Goal: Task Accomplishment & Management: Use online tool/utility

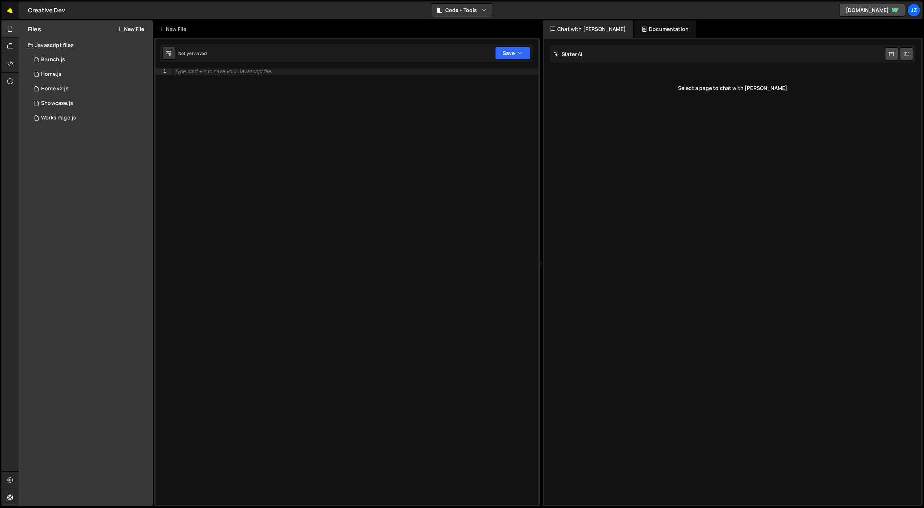
click at [15, 10] on link "🤙" at bounding box center [10, 9] width 18 height 17
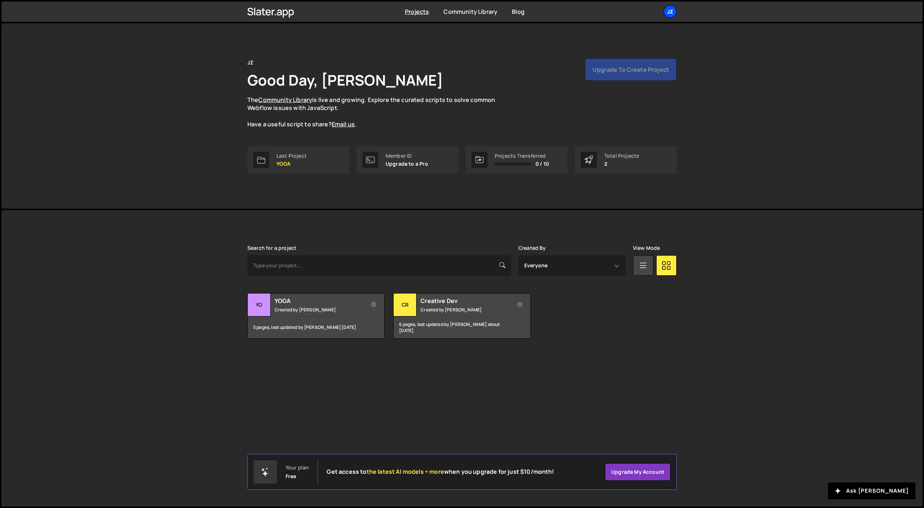
click at [673, 8] on div "JZ" at bounding box center [670, 11] width 13 height 13
click at [629, 80] on button "Logout" at bounding box center [631, 81] width 90 height 13
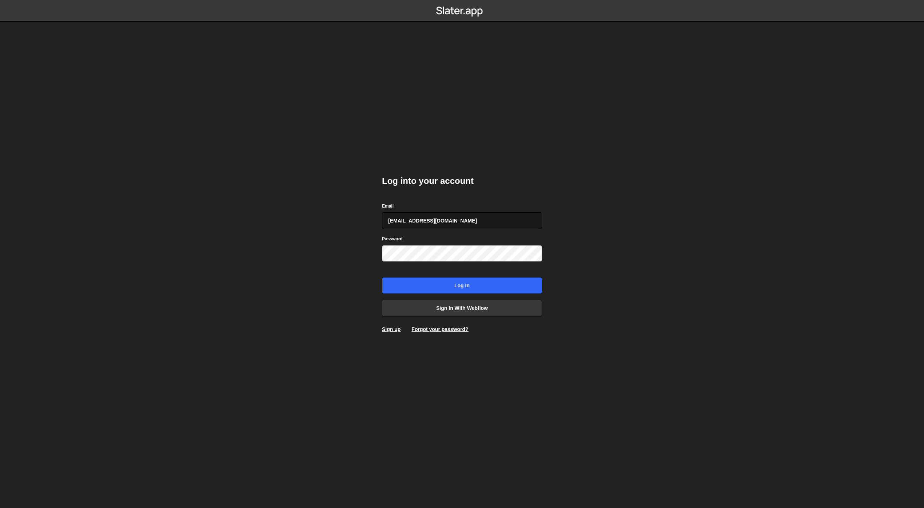
click at [437, 222] on input "jimzona6@yahoo.fr" at bounding box center [462, 220] width 160 height 17
type input "jim@studioelias.fr"
click at [445, 282] on input "Log in" at bounding box center [462, 285] width 160 height 17
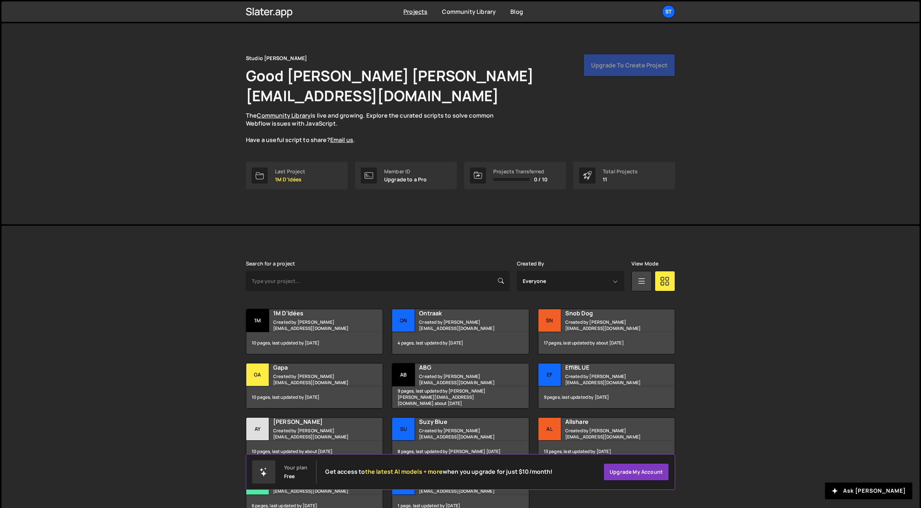
scroll to position [29, 0]
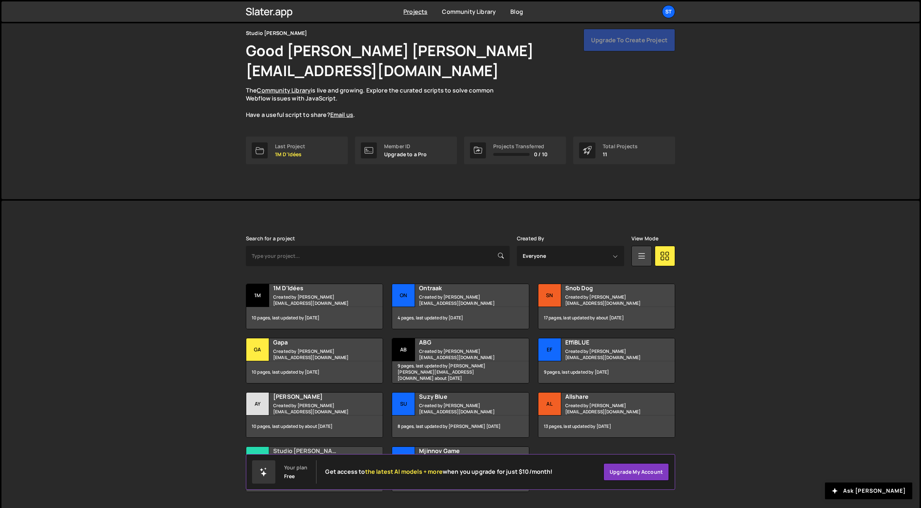
click at [295, 447] on h2 "Studio Elias" at bounding box center [317, 451] width 88 height 8
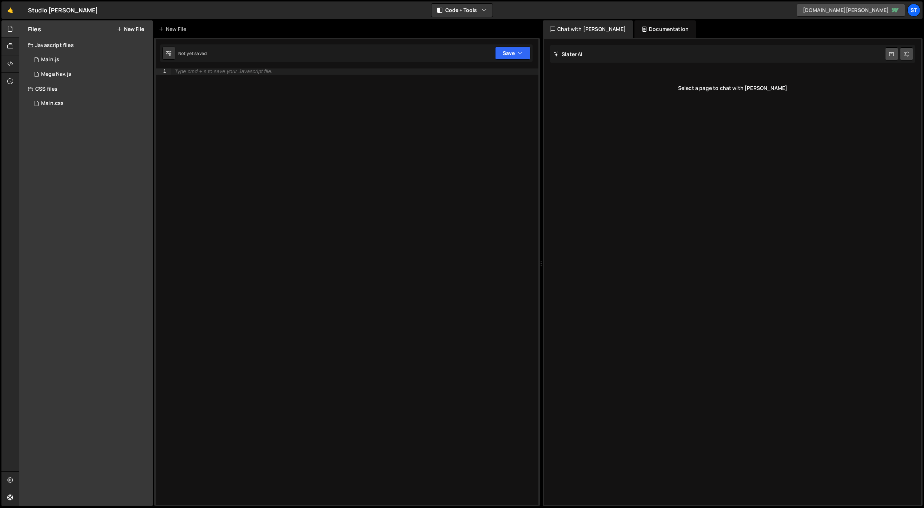
click at [824, 12] on link "studio-elias-2025.webflow.io" at bounding box center [851, 10] width 108 height 13
click at [13, 11] on link "🤙" at bounding box center [10, 9] width 18 height 17
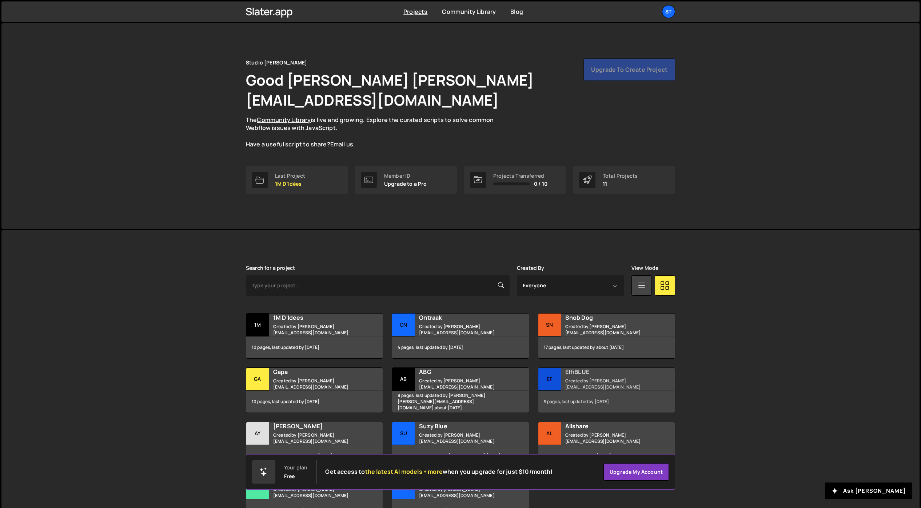
click at [577, 368] on h2 "EffiBLUE" at bounding box center [610, 372] width 88 height 8
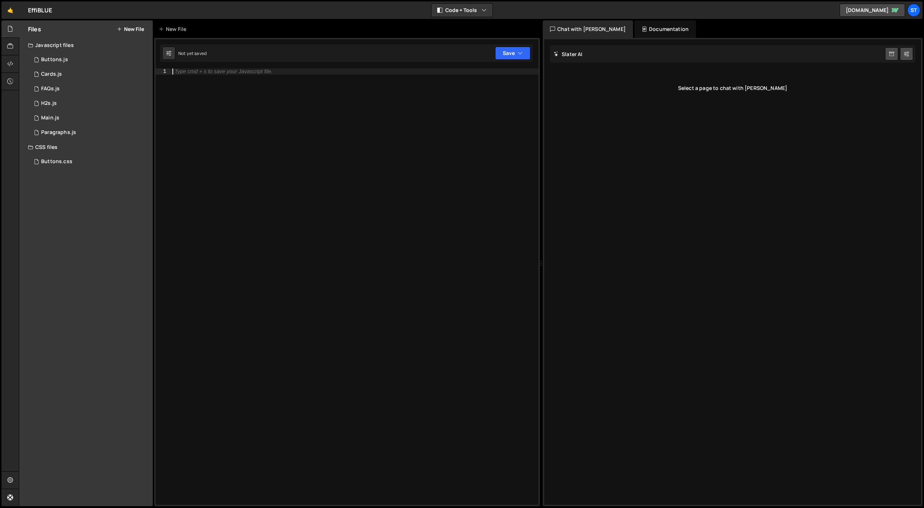
click at [246, 418] on div "Type cmd + s to save your Javascript file." at bounding box center [355, 292] width 368 height 448
click at [10, 11] on link "🤙" at bounding box center [10, 9] width 18 height 17
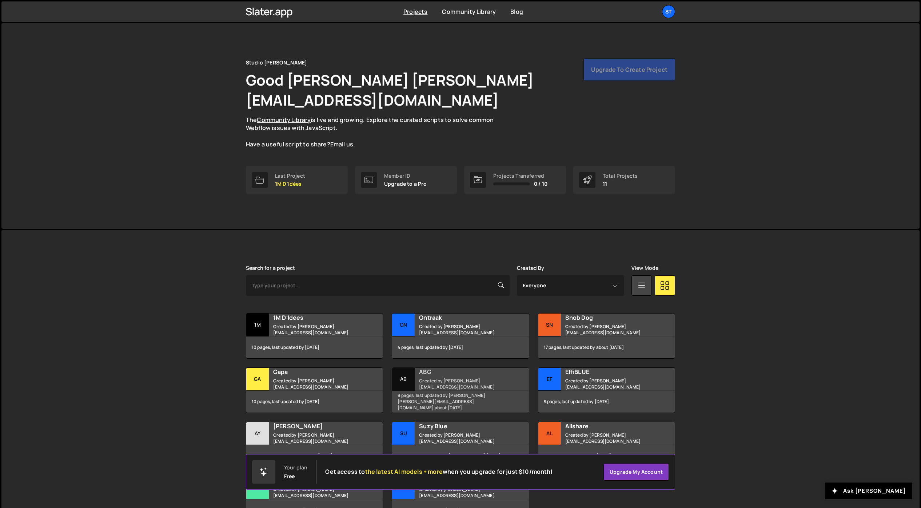
click at [422, 368] on h2 "ABG" at bounding box center [463, 372] width 88 height 8
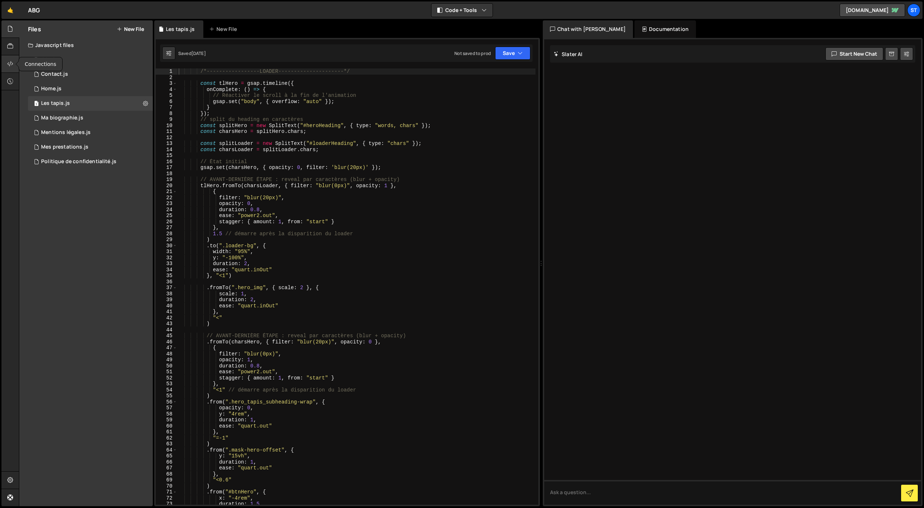
click at [12, 66] on icon at bounding box center [10, 64] width 6 height 8
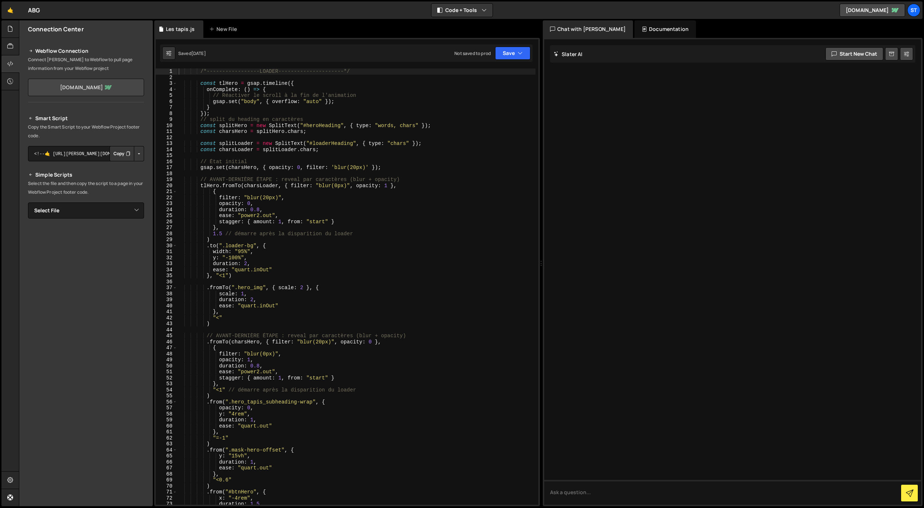
click at [107, 85] on link "atelier-b-guenant.webflow.io" at bounding box center [86, 87] width 116 height 17
click at [909, 52] on icon at bounding box center [906, 53] width 5 height 7
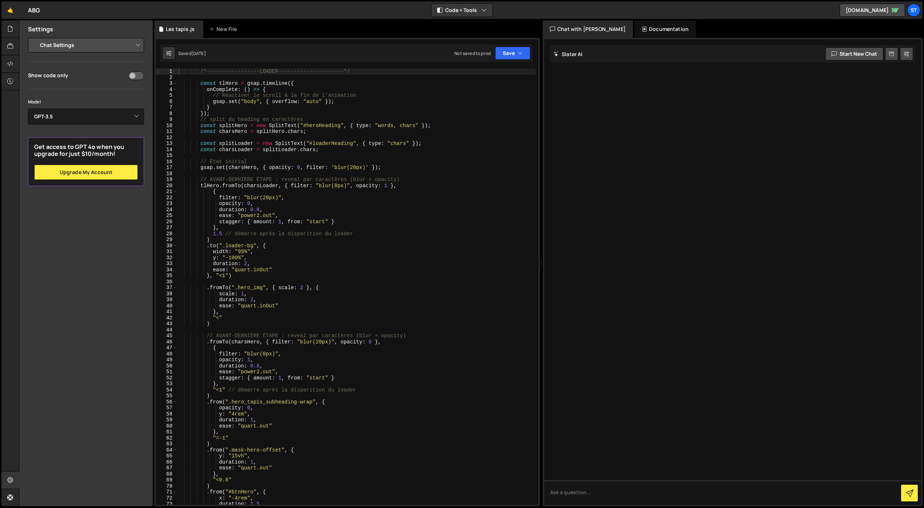
click at [83, 43] on select "Project Settings Code Editor Settings Chat Settings" at bounding box center [87, 45] width 107 height 16
select select "project"
click at [34, 37] on select "Project Settings Code Editor Settings Chat Settings" at bounding box center [87, 45] width 107 height 16
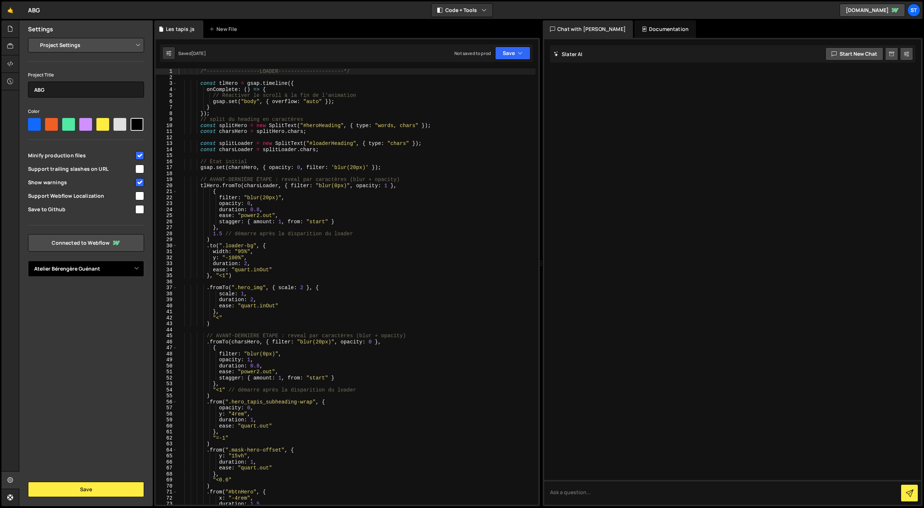
click at [106, 267] on select "Select Project Atelier Bérengère Guénant" at bounding box center [86, 269] width 116 height 16
click at [28, 261] on select "Select Project Atelier Bérengère Guénant" at bounding box center [86, 269] width 116 height 16
click at [103, 308] on div "Settings Project Settings Code Editor Settings Chat Settings Project Title ABG …" at bounding box center [86, 262] width 134 height 485
click at [9, 62] on icon at bounding box center [10, 64] width 6 height 8
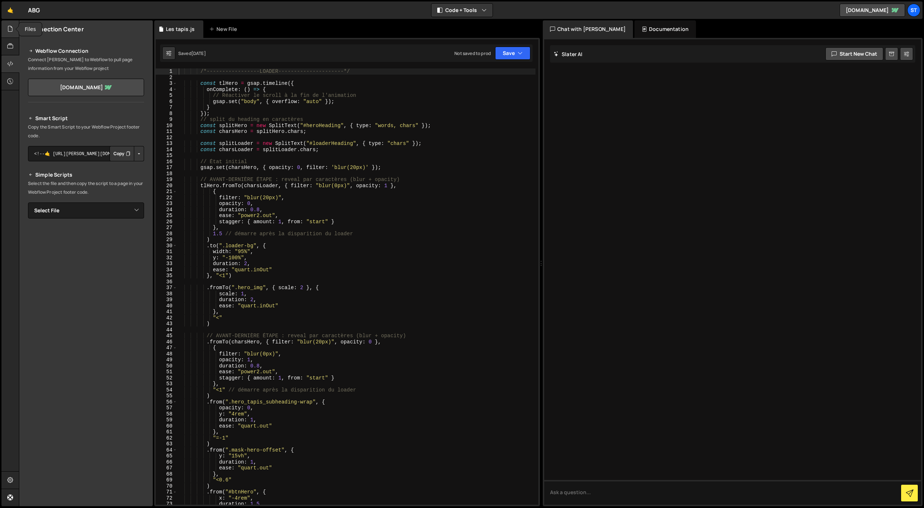
click at [13, 29] on icon at bounding box center [10, 29] width 6 height 8
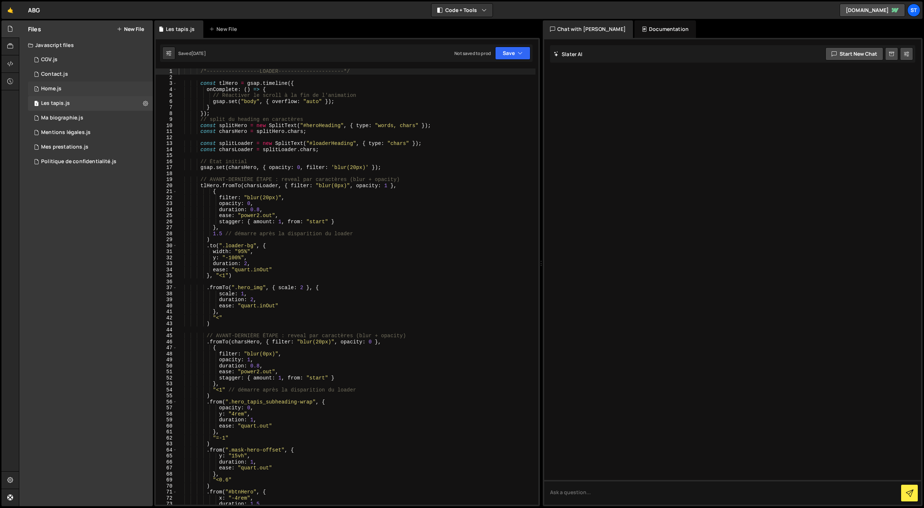
click at [144, 90] on div "1 Home.js 0" at bounding box center [90, 89] width 125 height 15
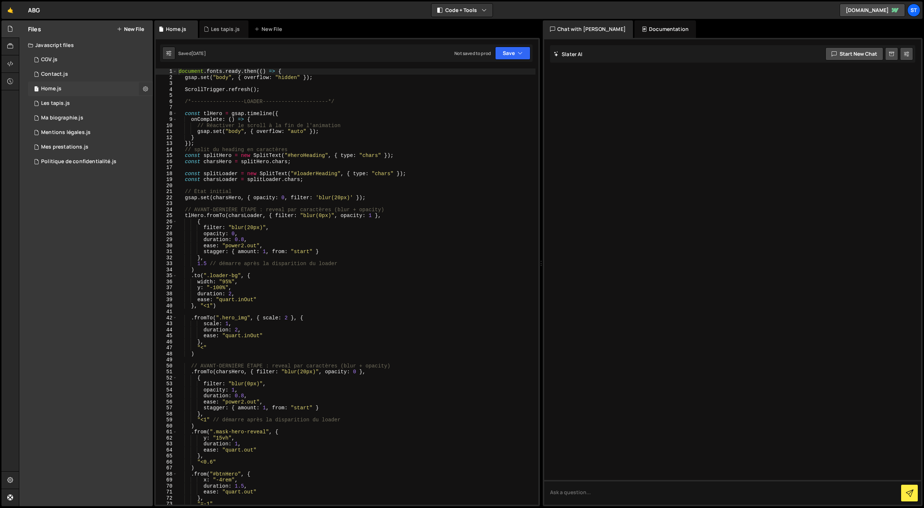
click at [143, 88] on icon at bounding box center [145, 88] width 5 height 7
click at [78, 227] on div "Files New File Javascript files 1 CGV.js 0 1 Contact.js 0 1 Home.js 0 1" at bounding box center [86, 262] width 134 height 485
click at [122, 238] on div "Files New File Javascript files 1 CGV.js 0 1 Contact.js 0 1 Home.js 0 1" at bounding box center [86, 262] width 134 height 485
type textarea "const splitLoader = new SplitText("#loaderHeading", { type: "chars" });"
click at [210, 171] on div "document . fonts . ready . then (( ) => { gsap . set ( "body" , { overflow : "h…" at bounding box center [356, 292] width 358 height 448
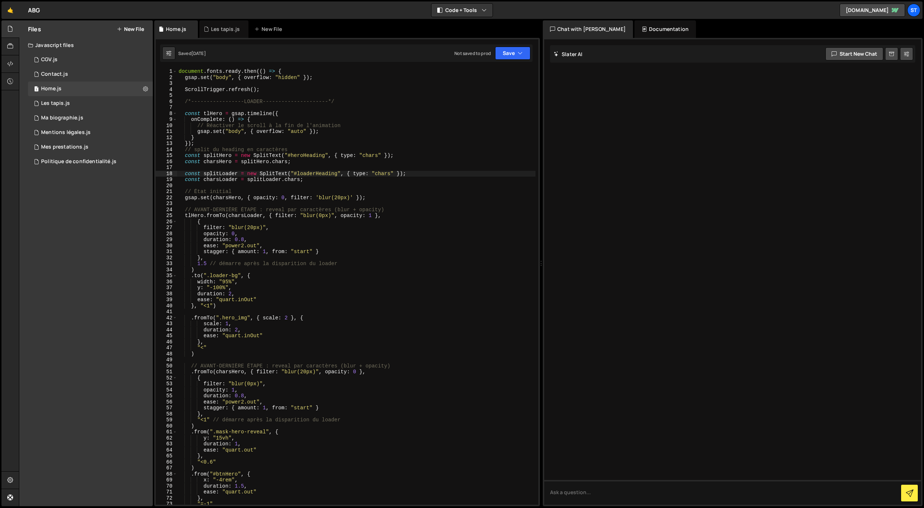
click at [652, 30] on div "Documentation" at bounding box center [665, 28] width 61 height 17
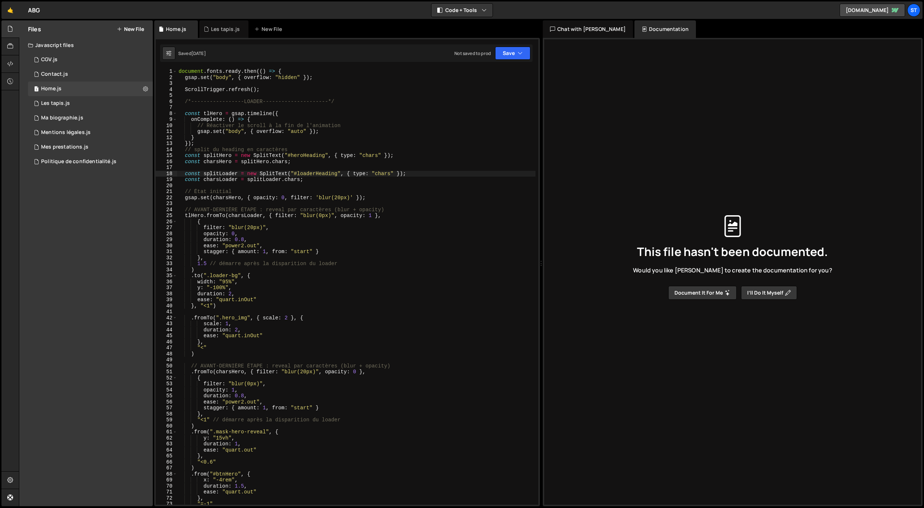
click at [588, 24] on div "Chat with [PERSON_NAME]" at bounding box center [588, 28] width 90 height 17
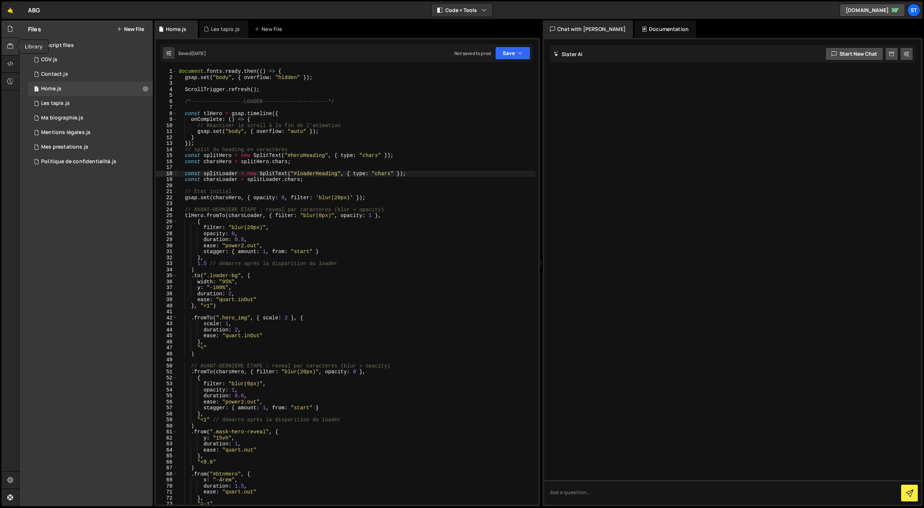
click at [9, 44] on icon at bounding box center [10, 46] width 6 height 8
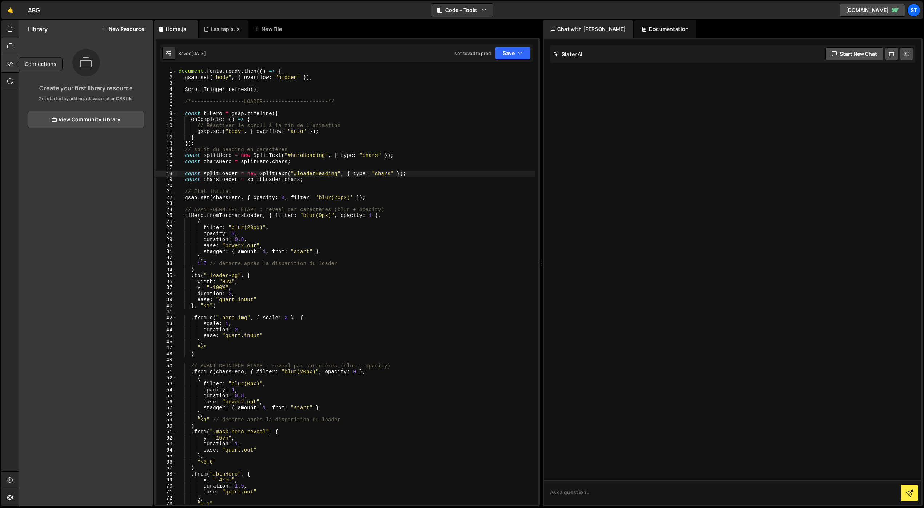
click at [5, 64] on div at bounding box center [10, 63] width 18 height 17
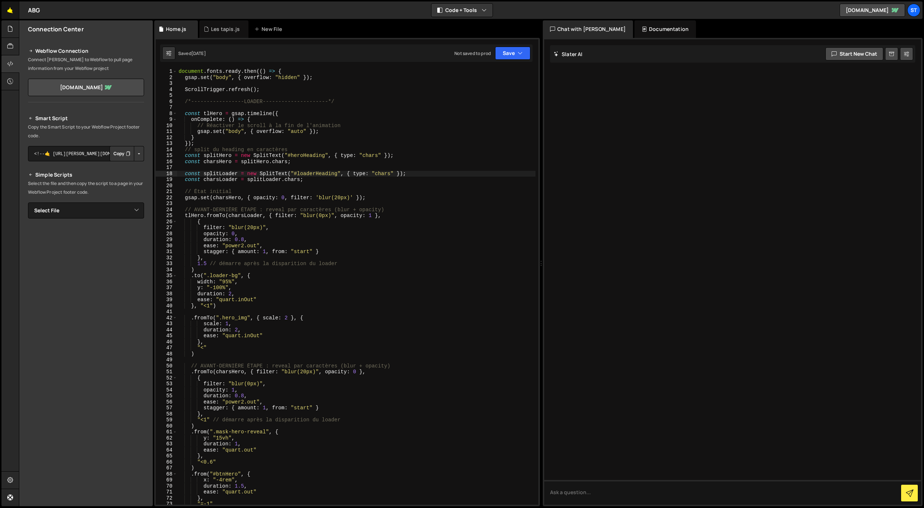
click at [13, 12] on link "🤙" at bounding box center [10, 9] width 18 height 17
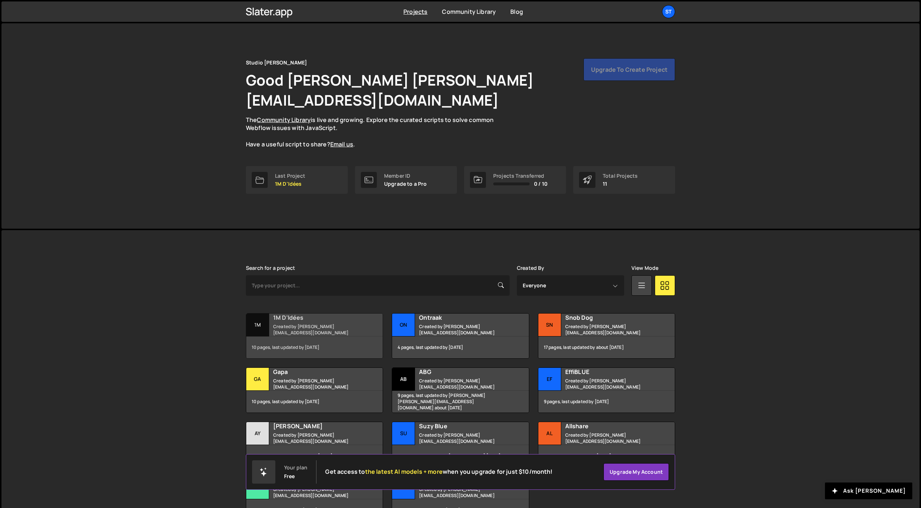
click at [299, 313] on h2 "1M D'Idées" at bounding box center [317, 317] width 88 height 8
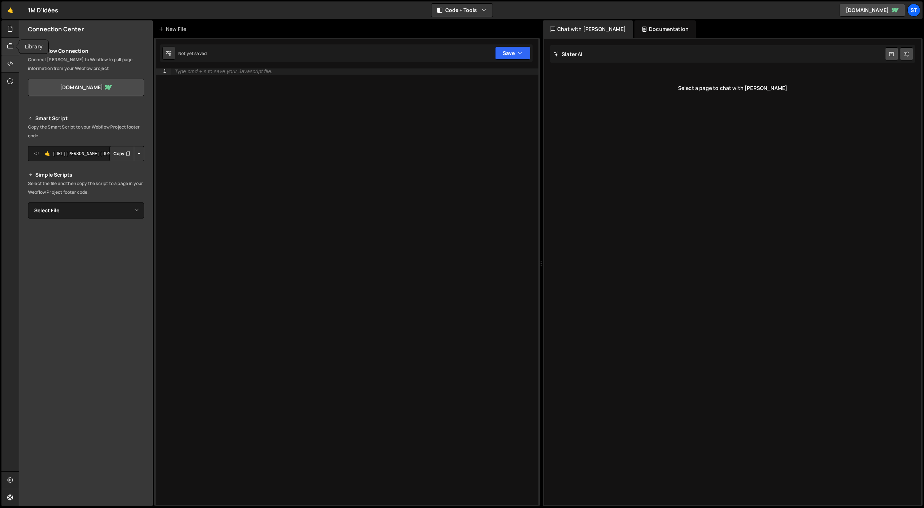
click at [12, 46] on icon at bounding box center [10, 46] width 6 height 8
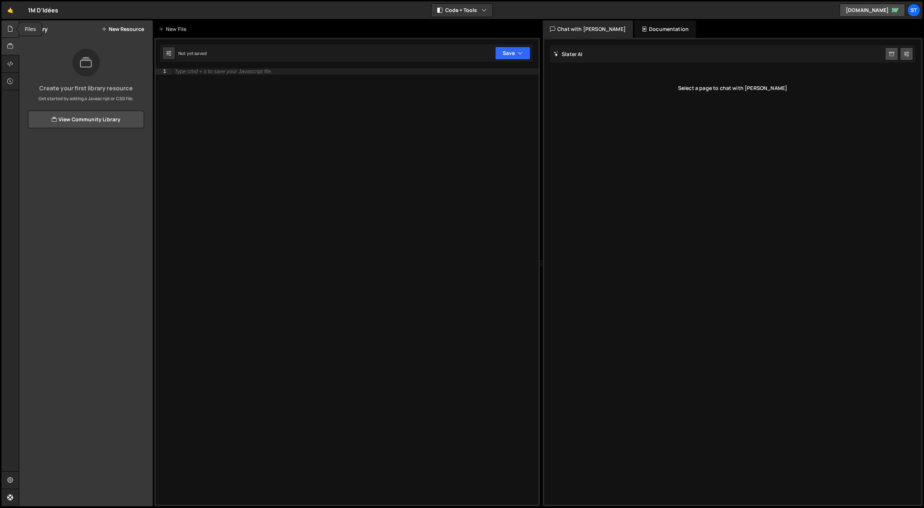
click at [11, 30] on icon at bounding box center [10, 29] width 6 height 8
click at [12, 80] on icon at bounding box center [10, 81] width 6 height 8
click at [7, 29] on icon at bounding box center [10, 29] width 6 height 8
click at [11, 14] on link "🤙" at bounding box center [10, 9] width 18 height 17
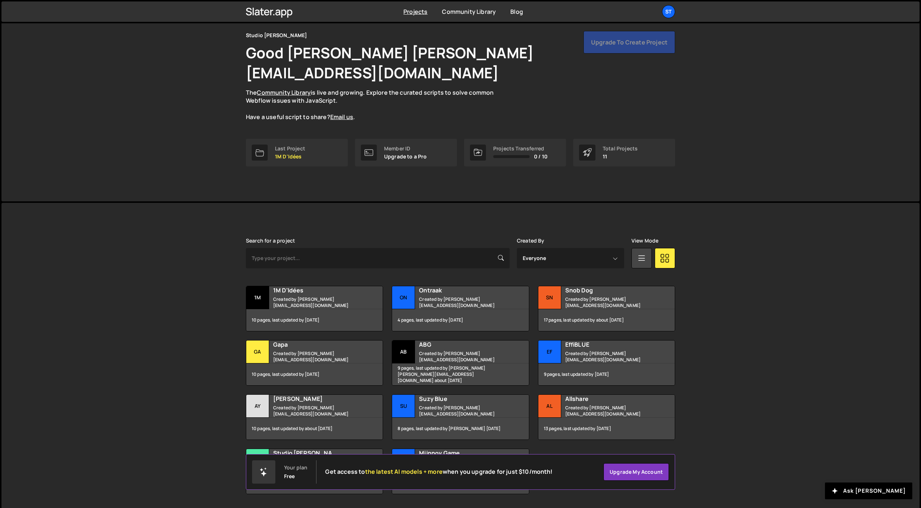
scroll to position [29, 0]
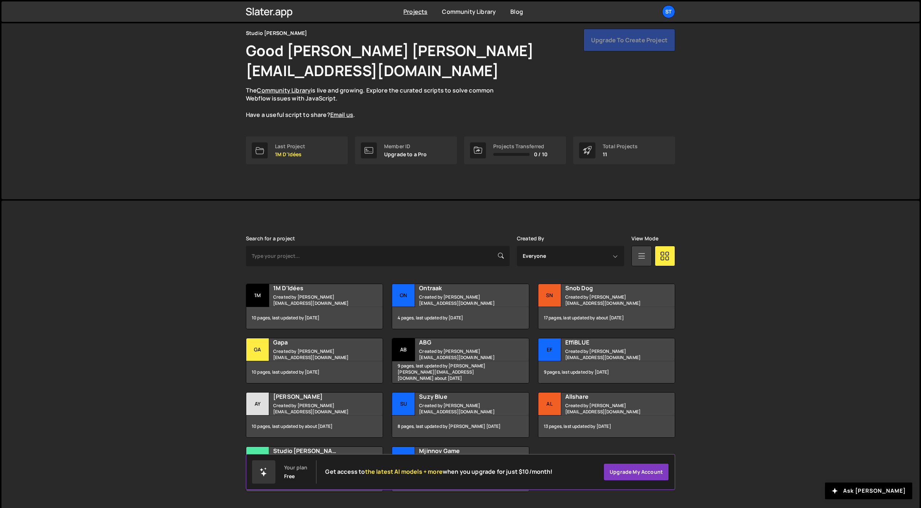
click at [645, 249] on icon at bounding box center [641, 255] width 9 height 13
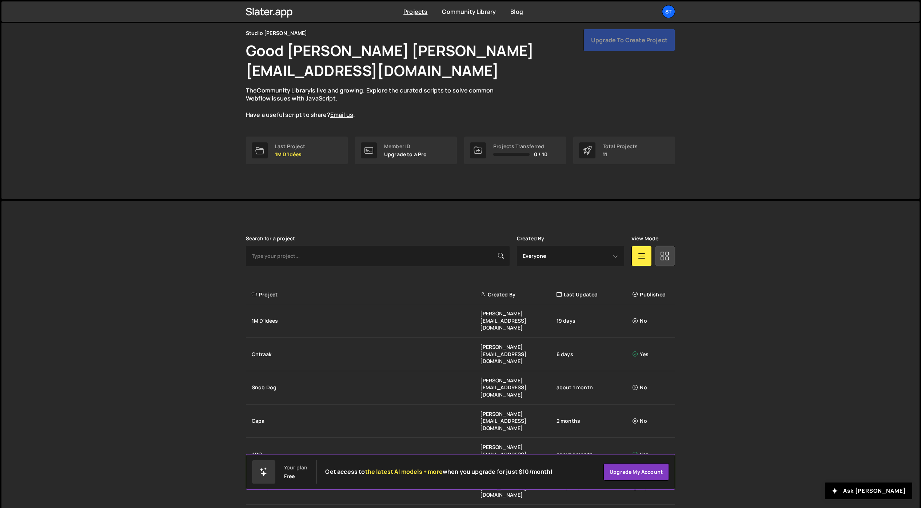
scroll to position [52, 0]
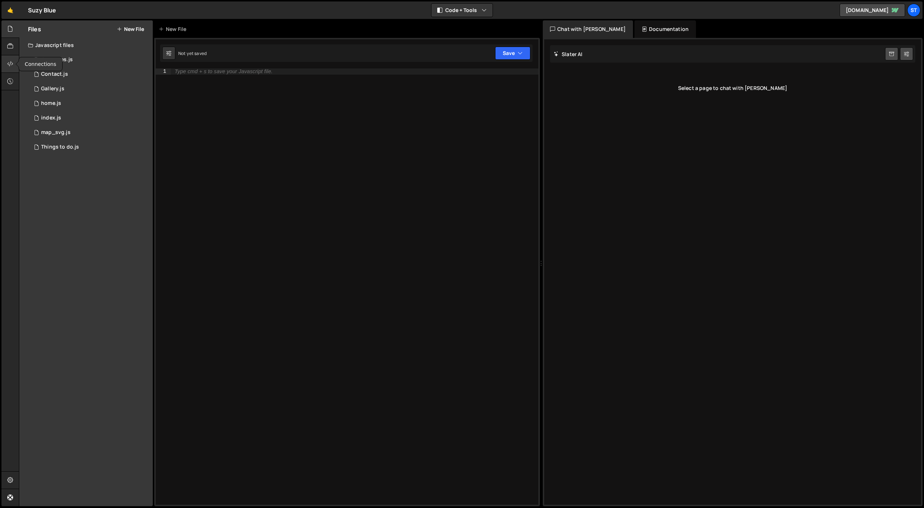
click at [7, 62] on div at bounding box center [10, 63] width 18 height 17
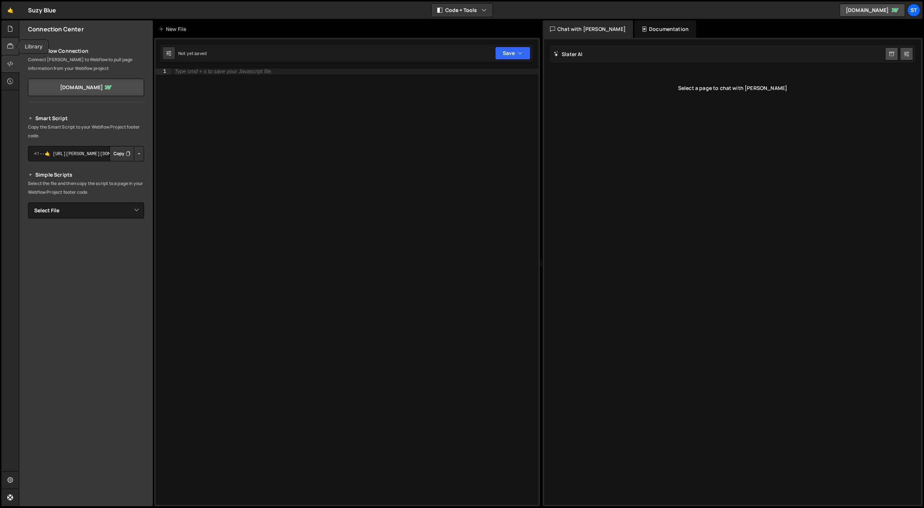
click at [9, 45] on icon at bounding box center [10, 46] width 6 height 8
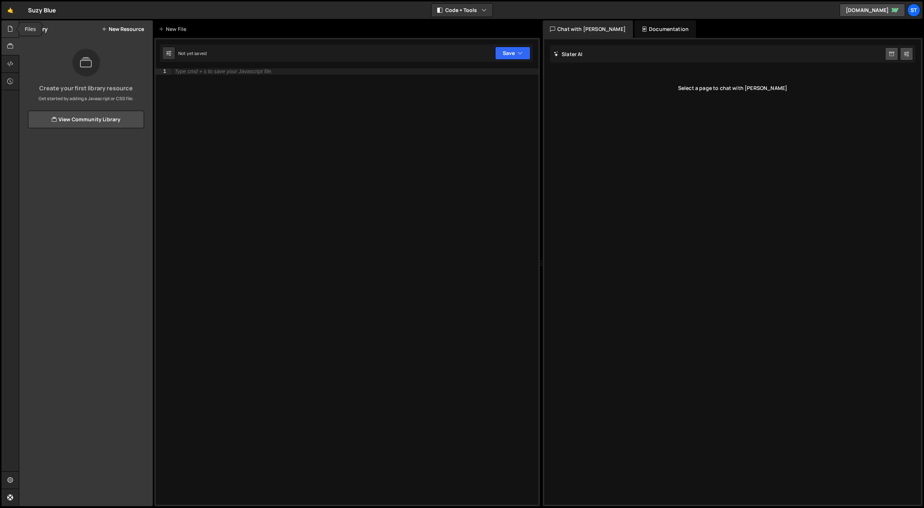
click at [12, 32] on icon at bounding box center [10, 29] width 6 height 8
click at [9, 65] on icon at bounding box center [10, 64] width 6 height 8
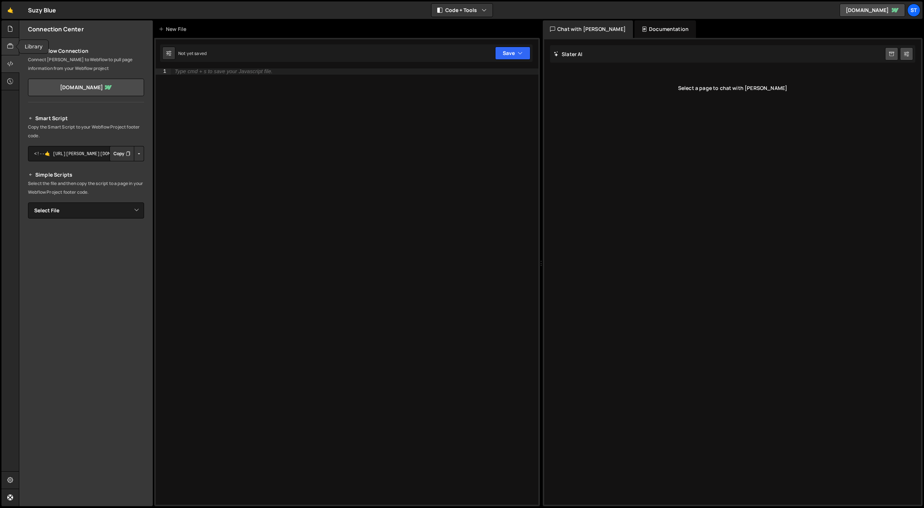
click at [11, 43] on icon at bounding box center [10, 46] width 6 height 8
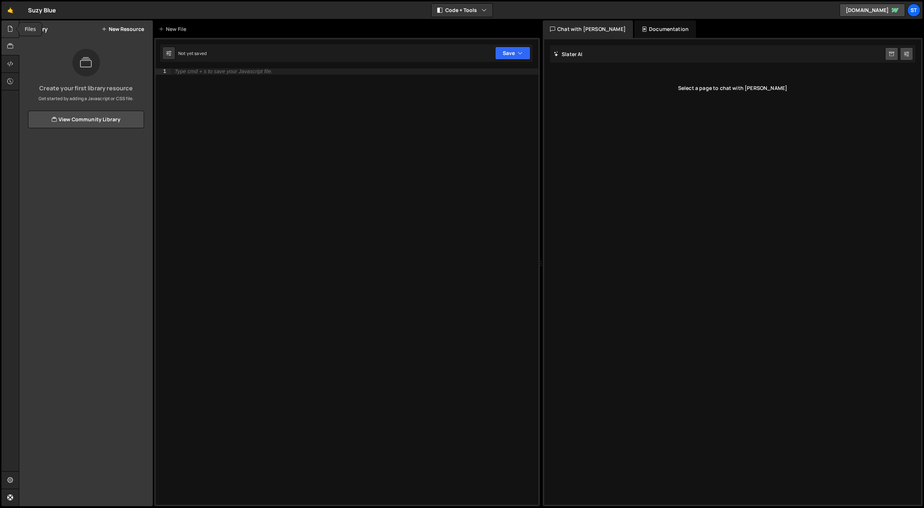
drag, startPoint x: 8, startPoint y: 25, endPoint x: 9, endPoint y: 32, distance: 6.6
click at [8, 25] on icon at bounding box center [10, 29] width 6 height 8
click at [5, 79] on div at bounding box center [10, 81] width 18 height 17
click at [10, 67] on icon at bounding box center [10, 64] width 6 height 8
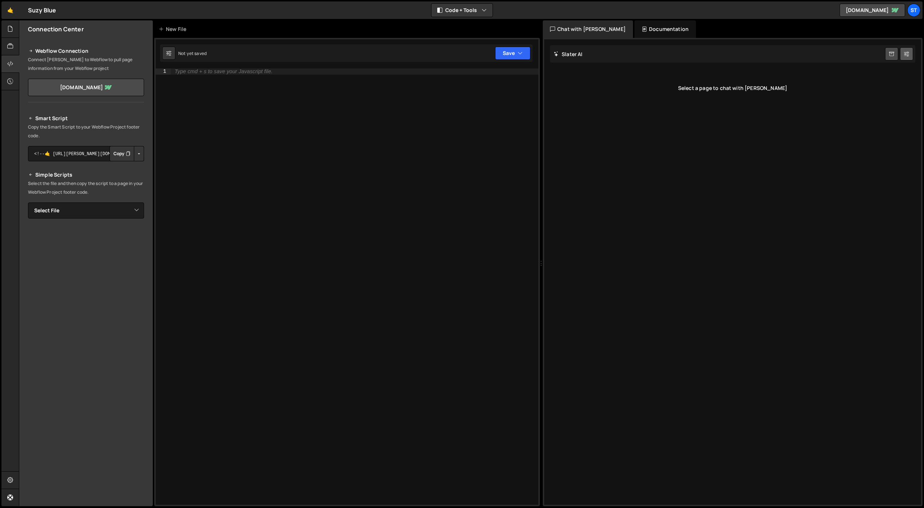
click at [903, 53] on button at bounding box center [906, 53] width 13 height 13
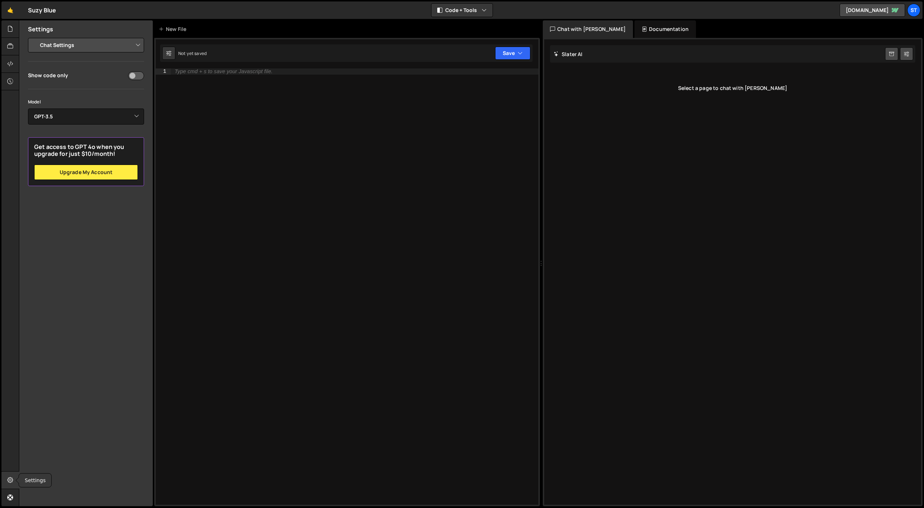
click at [9, 483] on icon at bounding box center [10, 480] width 6 height 8
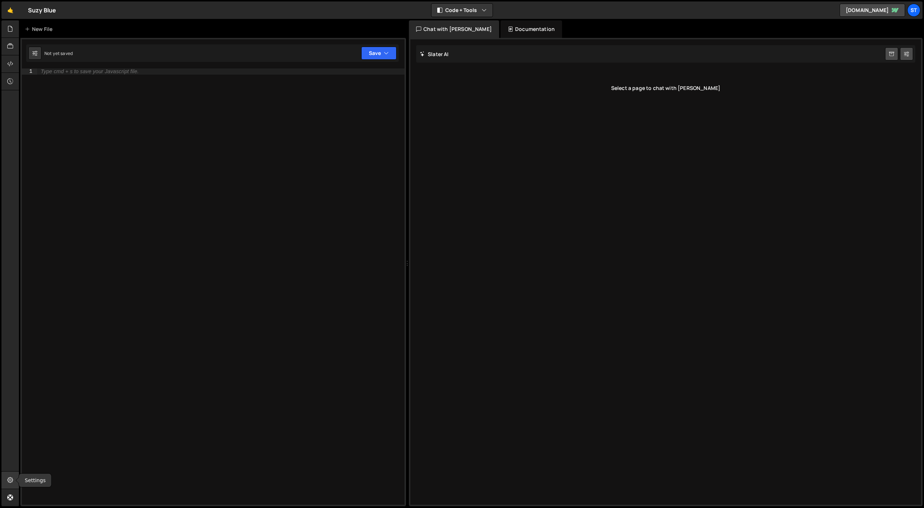
click at [10, 483] on icon at bounding box center [10, 480] width 6 height 8
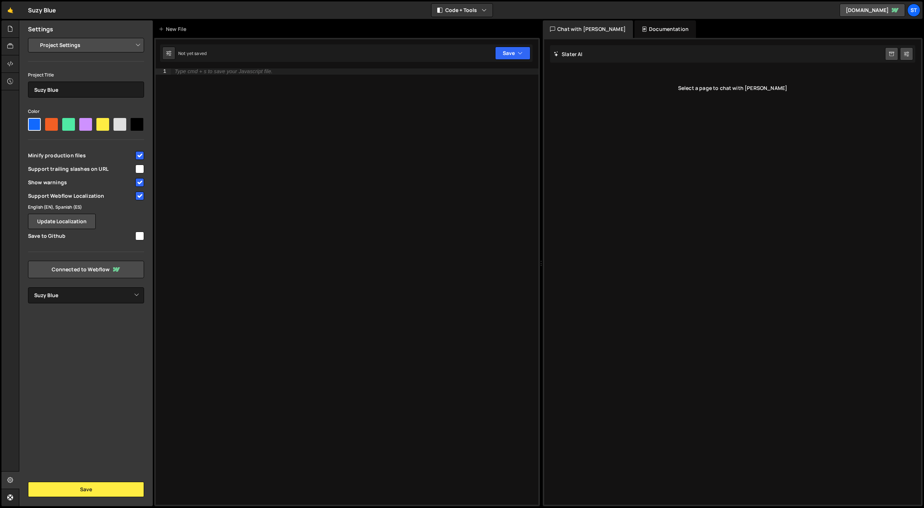
click at [71, 45] on select "Project Settings Code Editor Settings Chat Settings" at bounding box center [87, 45] width 107 height 16
click at [34, 37] on select "Project Settings Code Editor Settings Chat Settings" at bounding box center [87, 45] width 107 height 16
click at [71, 45] on select "Project Settings Code Editor Settings Chat Settings" at bounding box center [87, 45] width 107 height 16
click at [34, 37] on select "Project Settings Code Editor Settings Chat Settings" at bounding box center [87, 45] width 107 height 16
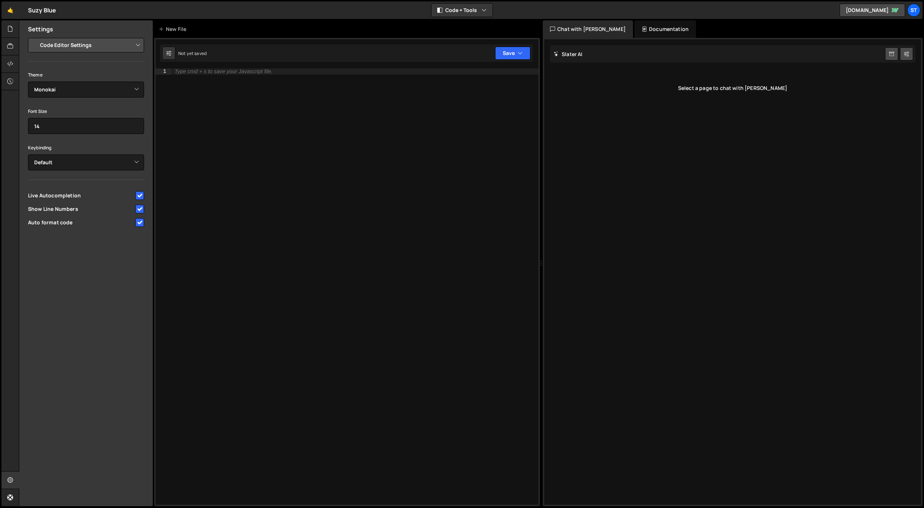
click at [69, 47] on select "Project Settings Code Editor Settings Chat Settings" at bounding box center [87, 45] width 107 height 16
select select "chat"
click at [34, 37] on select "Project Settings Code Editor Settings Chat Settings" at bounding box center [87, 45] width 107 height 16
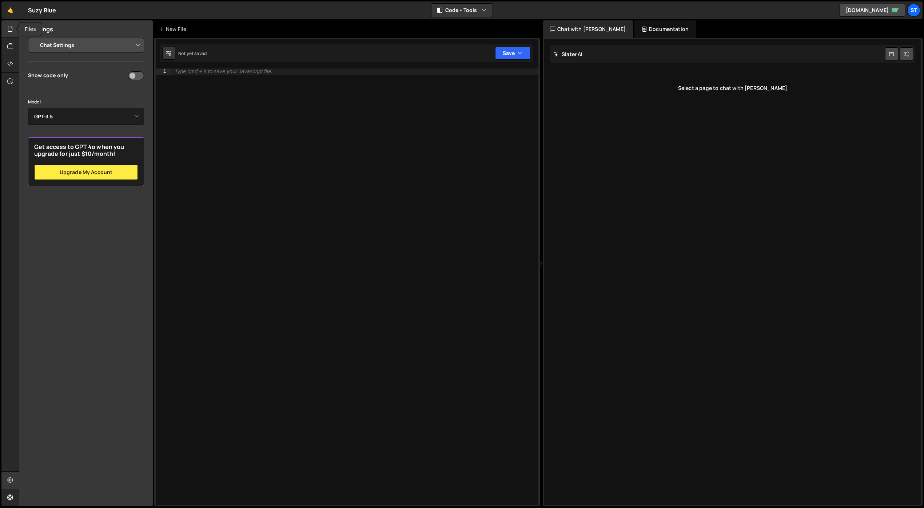
click at [10, 29] on icon at bounding box center [10, 29] width 6 height 8
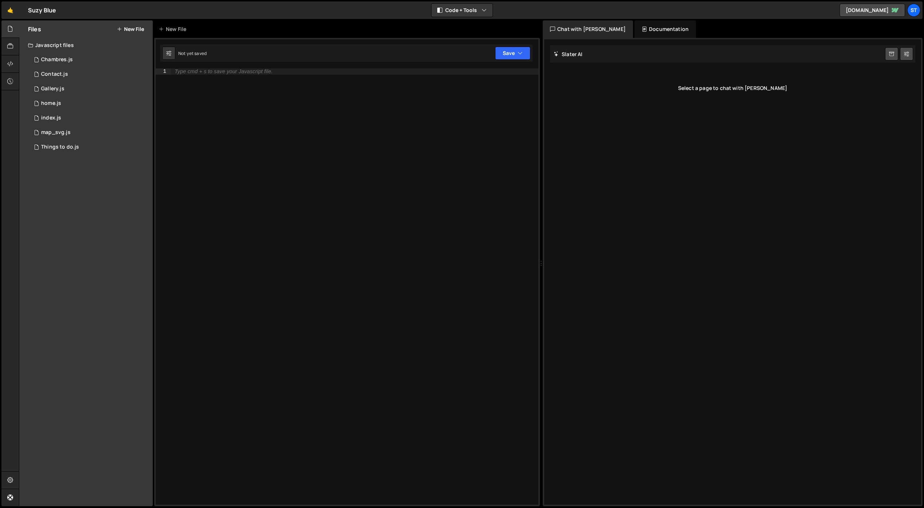
click at [62, 43] on div "Javascript files" at bounding box center [86, 45] width 134 height 15
click at [137, 57] on div "1 Chambres.js 0" at bounding box center [91, 59] width 127 height 15
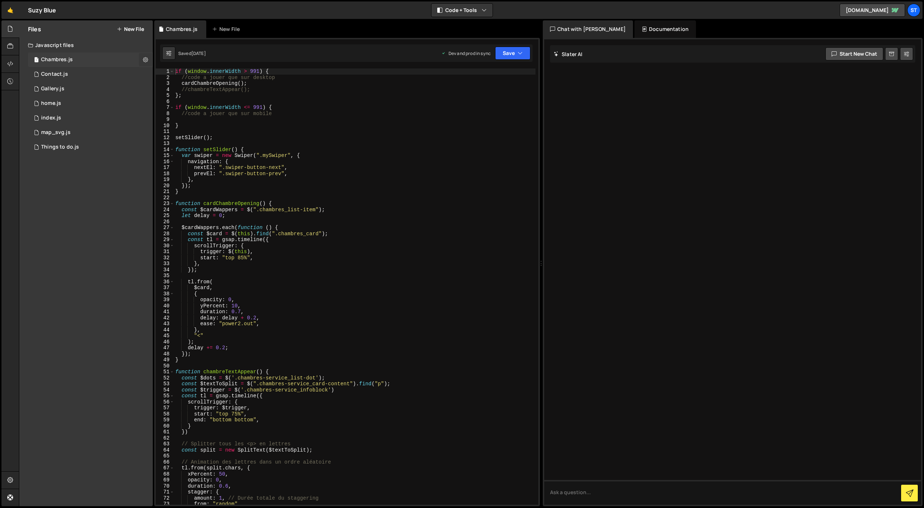
click at [146, 59] on icon at bounding box center [145, 59] width 5 height 7
click at [62, 189] on div "Files New File Javascript files 1 Chambres.js 0 1 Contact.js 0 1 Gallery.js 0 1…" at bounding box center [86, 262] width 134 height 485
click at [12, 9] on link "🤙" at bounding box center [10, 9] width 18 height 17
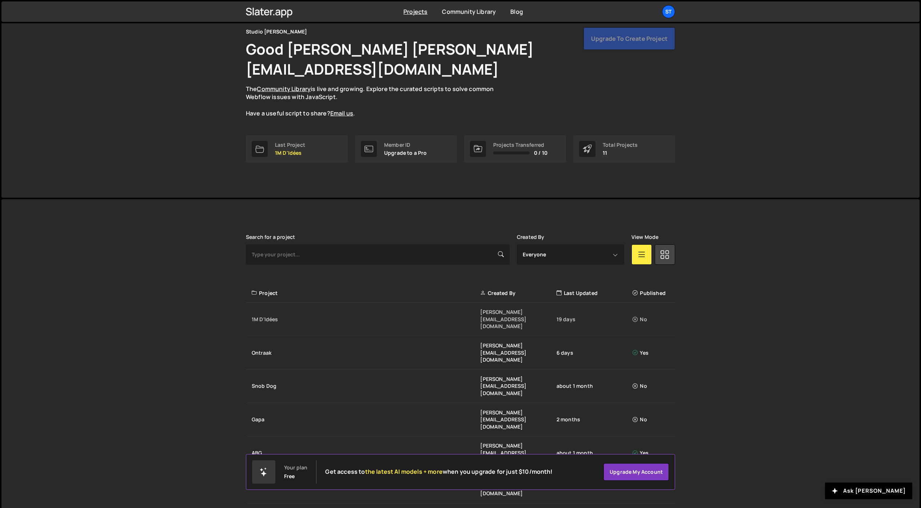
scroll to position [52, 0]
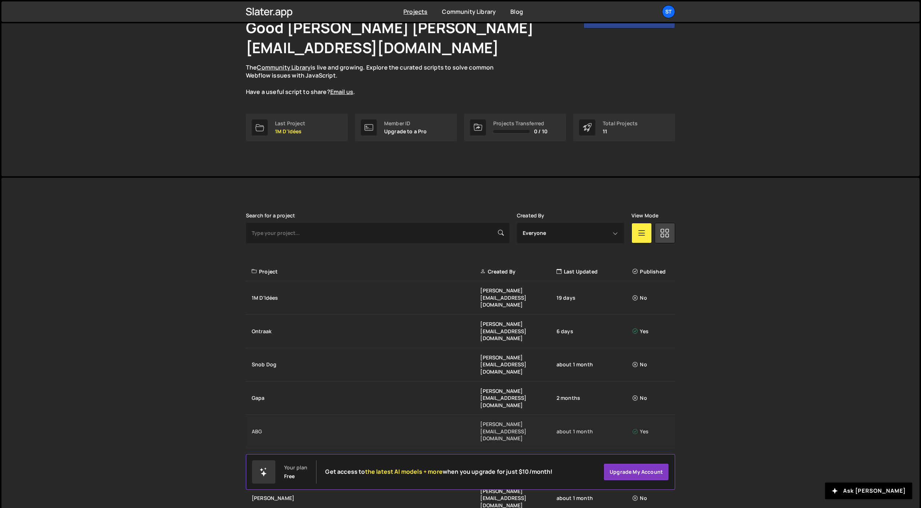
click at [517, 420] on div "[PERSON_NAME][EMAIL_ADDRESS][DOMAIN_NAME]" at bounding box center [518, 430] width 76 height 21
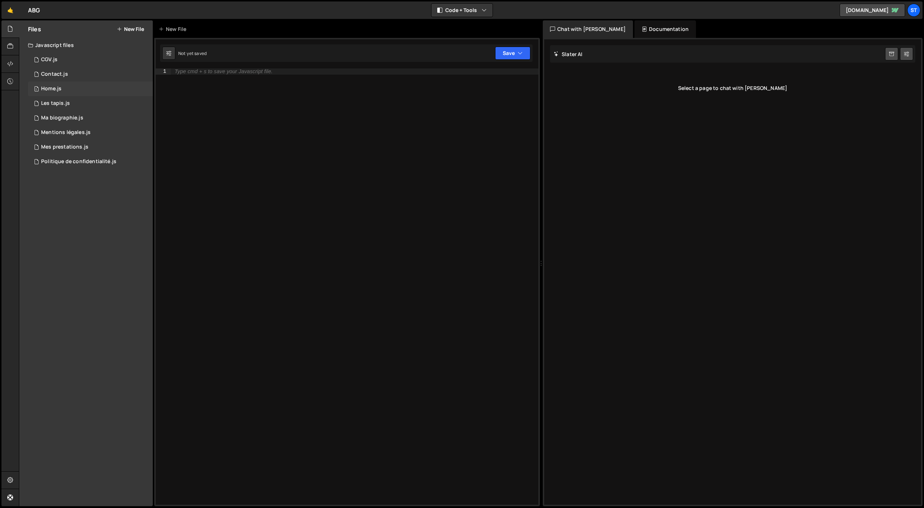
click at [64, 86] on div "1 Home.js 0" at bounding box center [90, 89] width 125 height 15
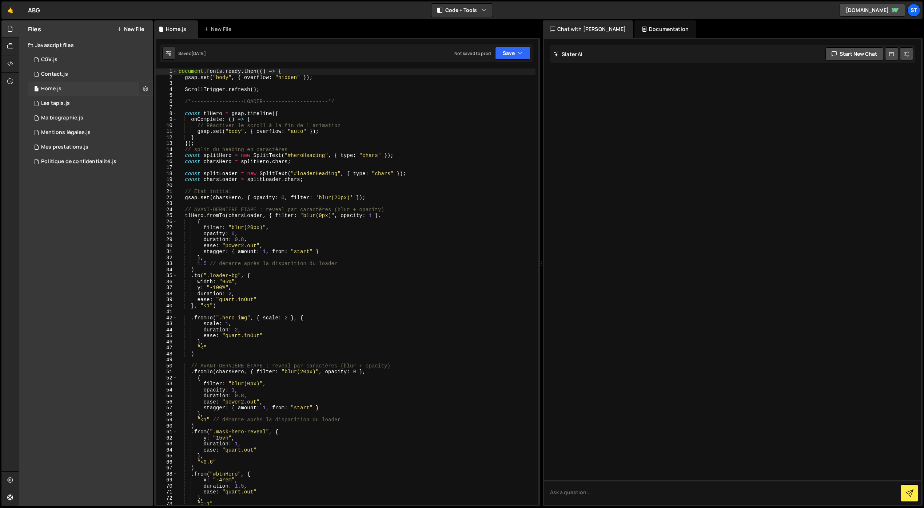
click at [147, 90] on icon at bounding box center [145, 88] width 5 height 7
click at [14, 80] on div at bounding box center [10, 81] width 18 height 17
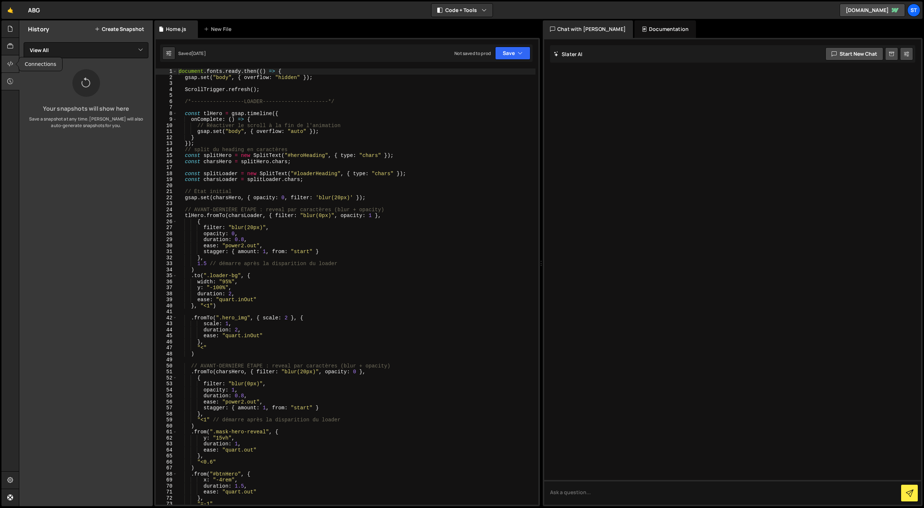
click at [12, 65] on icon at bounding box center [10, 64] width 6 height 8
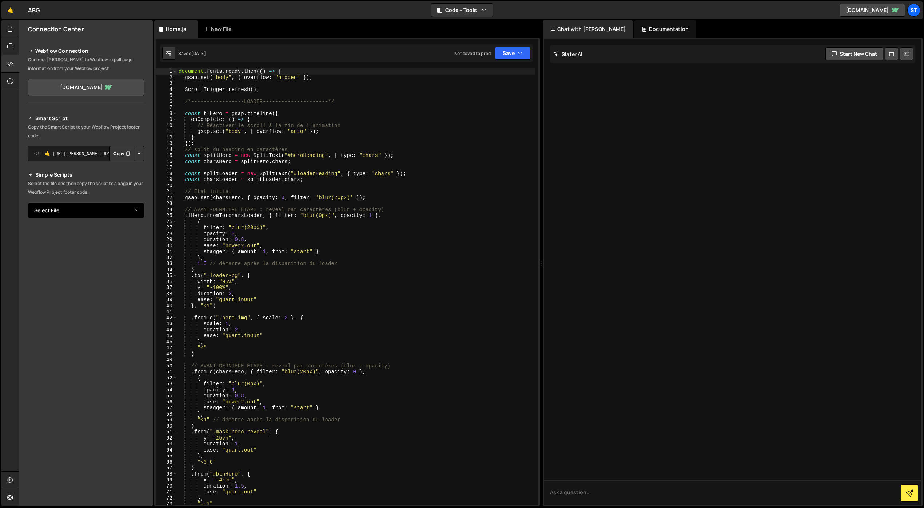
click at [61, 209] on select "Select File CGV.js Contact.js Home.js Les tapis.js Ma biographie.js Mentions lé…" at bounding box center [86, 210] width 116 height 16
click at [7, 483] on div at bounding box center [10, 479] width 18 height 17
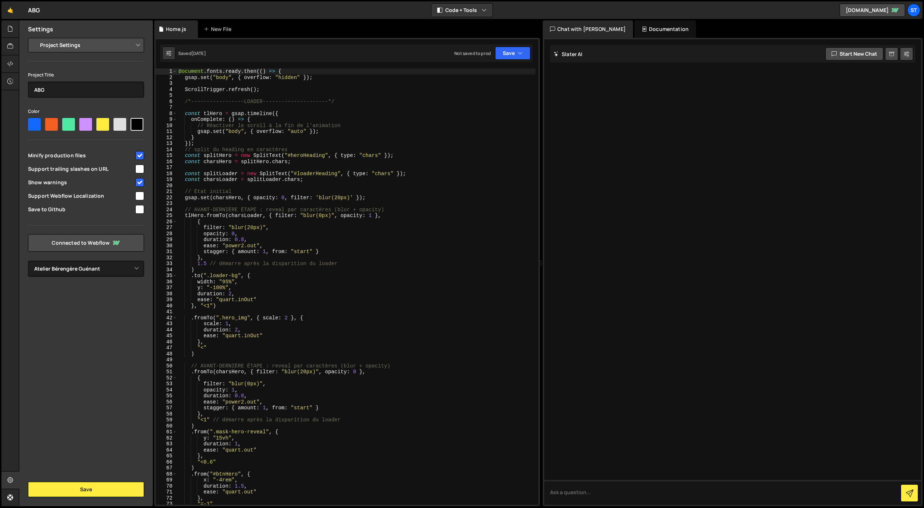
click at [136, 196] on input "checkbox" at bounding box center [139, 195] width 9 height 9
checkbox input "true"
click at [108, 485] on button "Save" at bounding box center [86, 488] width 116 height 15
select select "686645a98e3af2ee16c190e1"
click at [13, 32] on div at bounding box center [10, 28] width 18 height 17
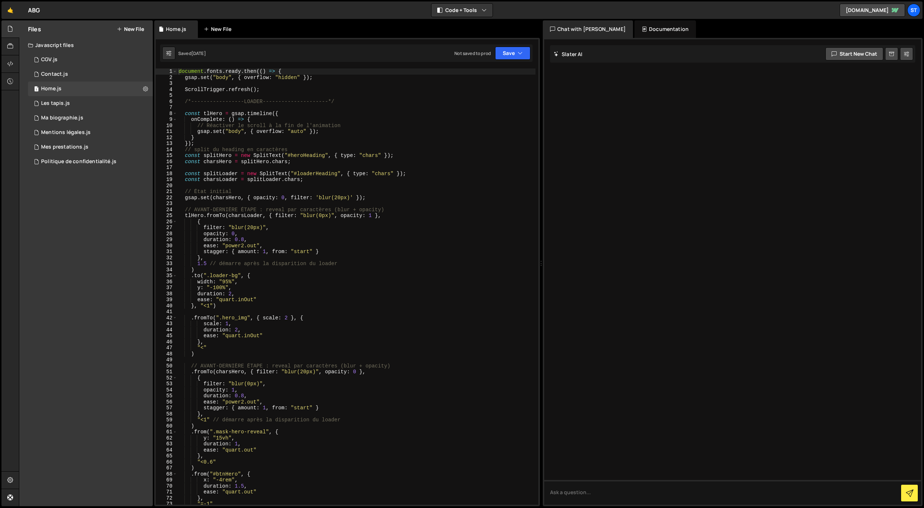
click at [215, 31] on div "New File" at bounding box center [219, 28] width 31 height 7
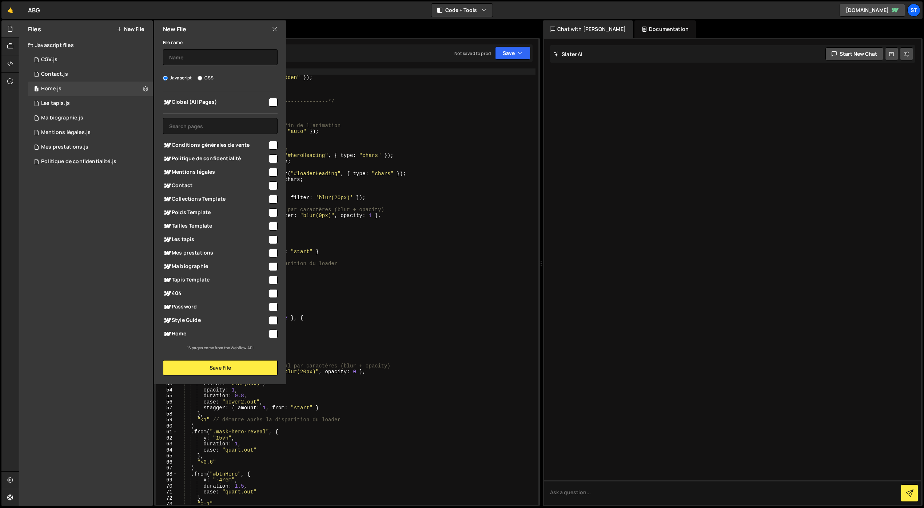
click at [274, 30] on icon at bounding box center [275, 29] width 6 height 8
